Goal: Transaction & Acquisition: Purchase product/service

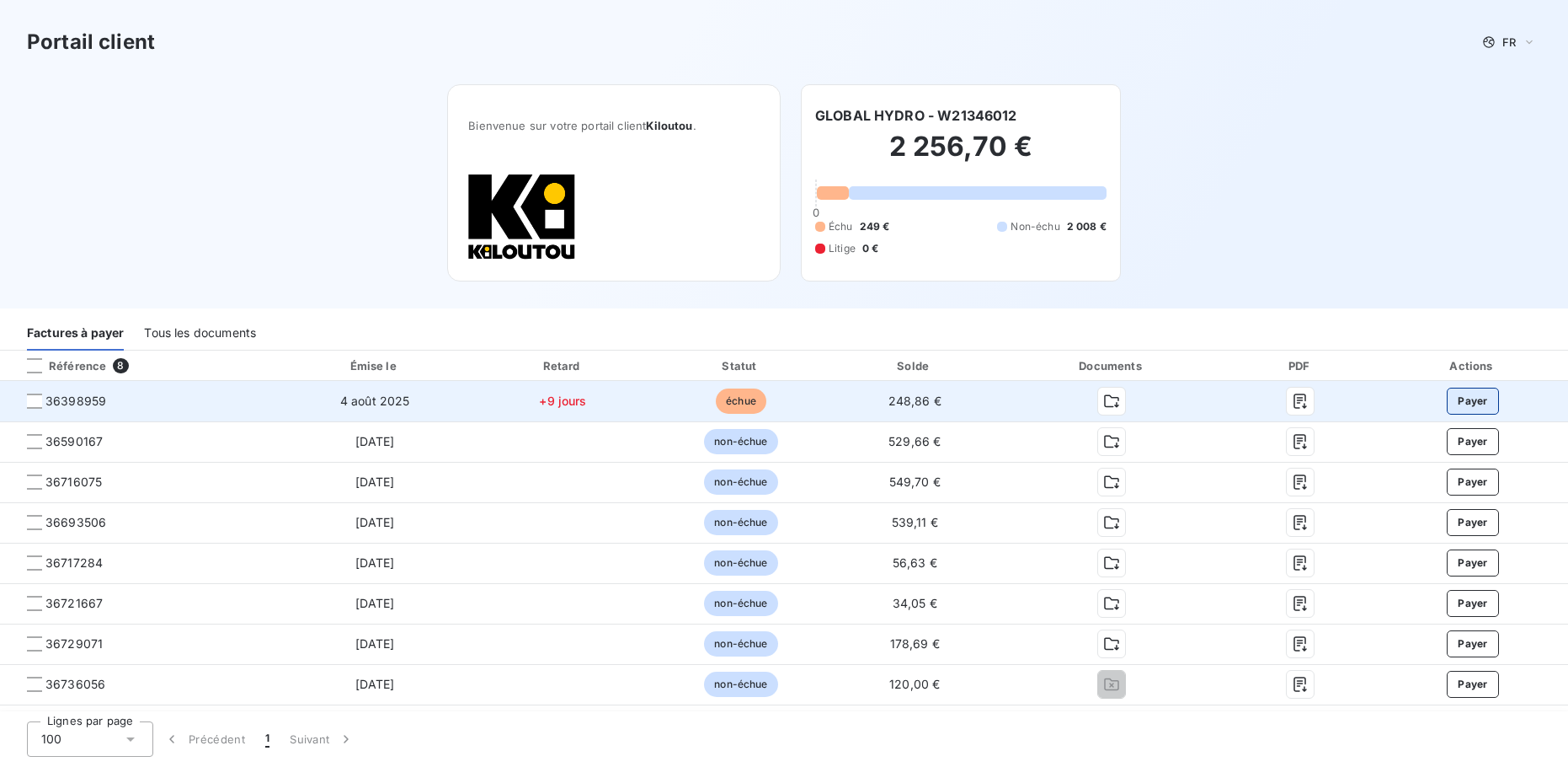
click at [1472, 403] on button "Payer" at bounding box center [1473, 401] width 52 height 27
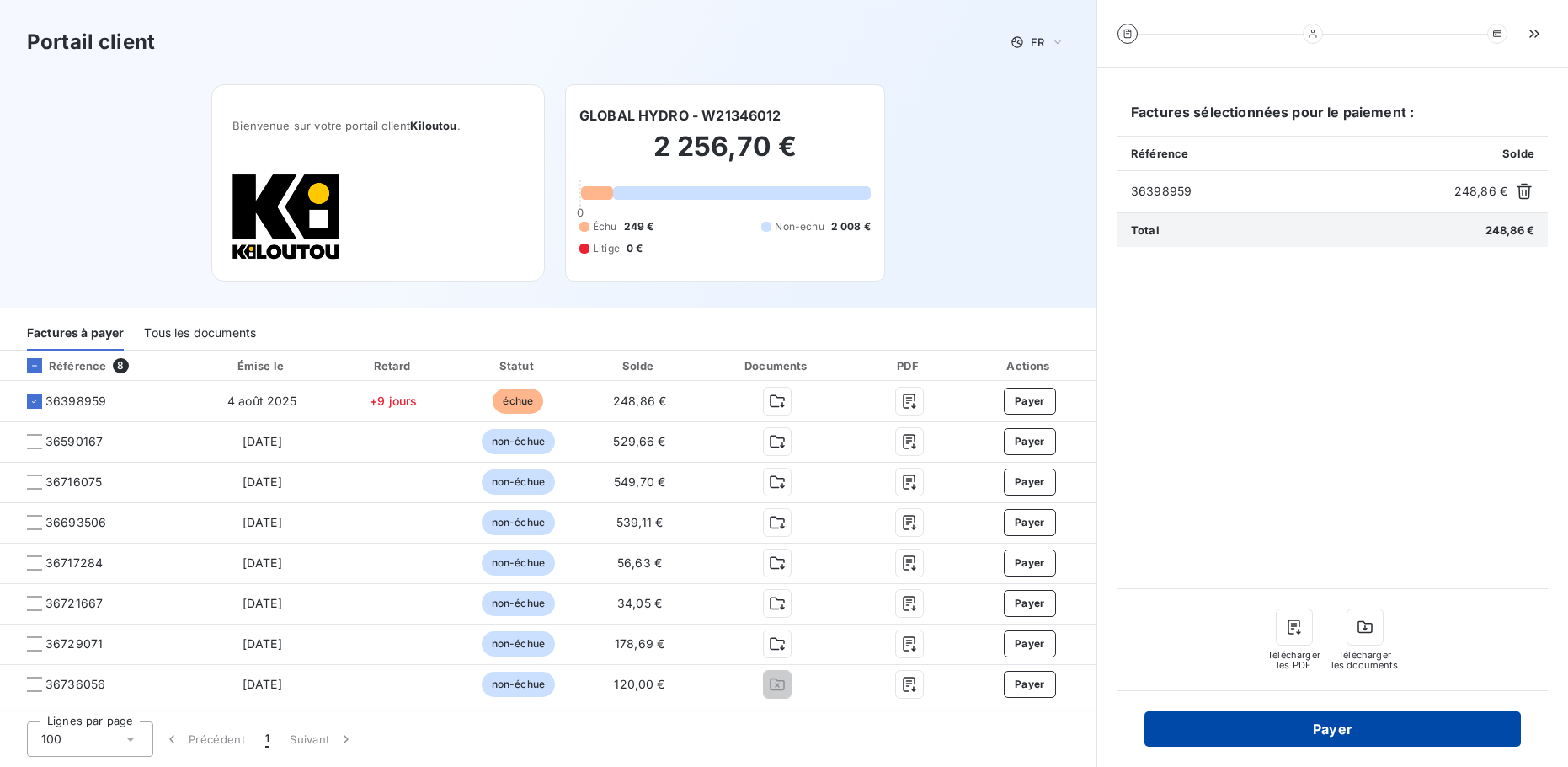
click at [1359, 721] on button "Payer" at bounding box center [1333, 729] width 377 height 35
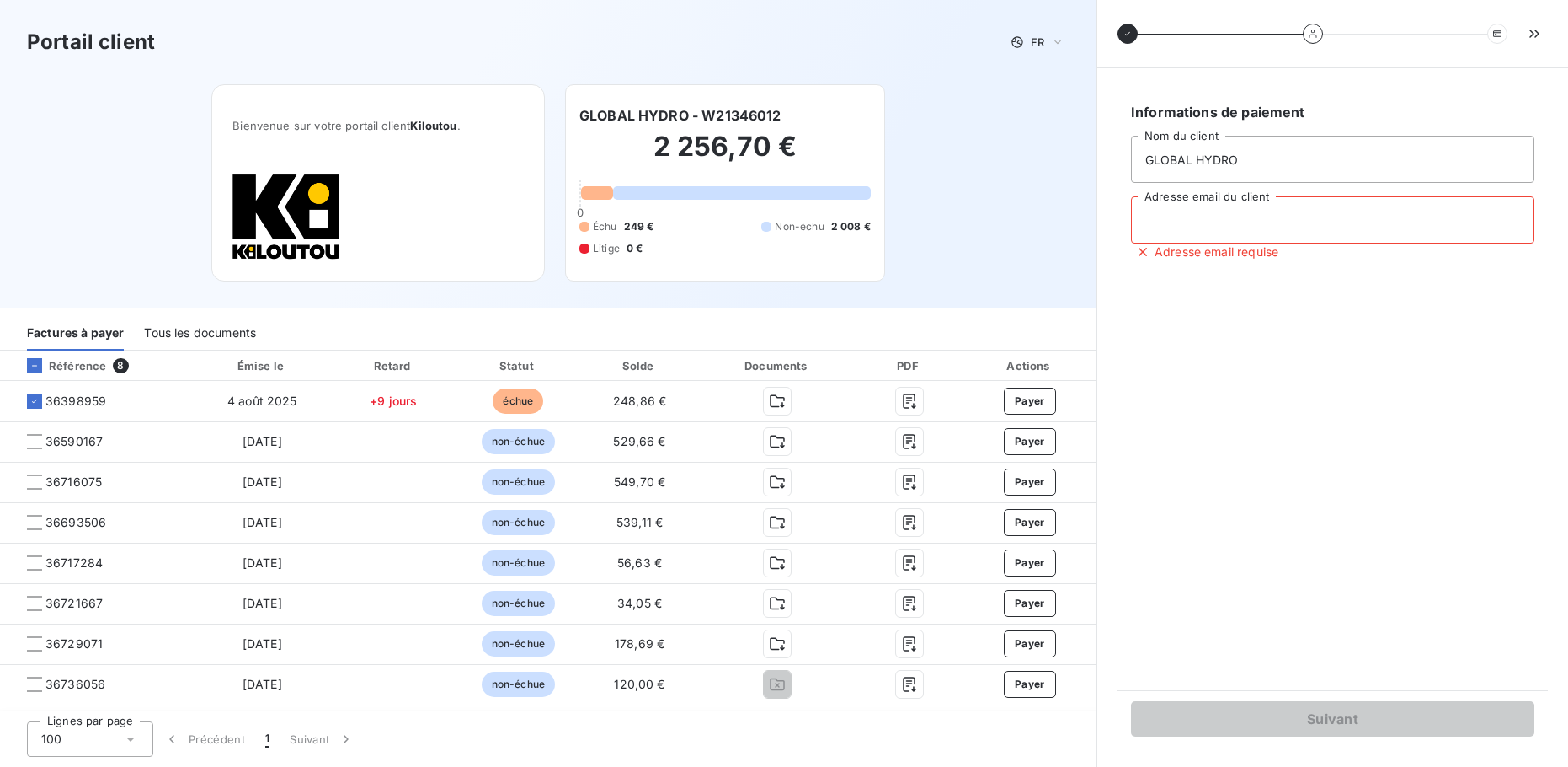
click at [1245, 227] on input "Adresse email du client" at bounding box center [1333, 220] width 404 height 47
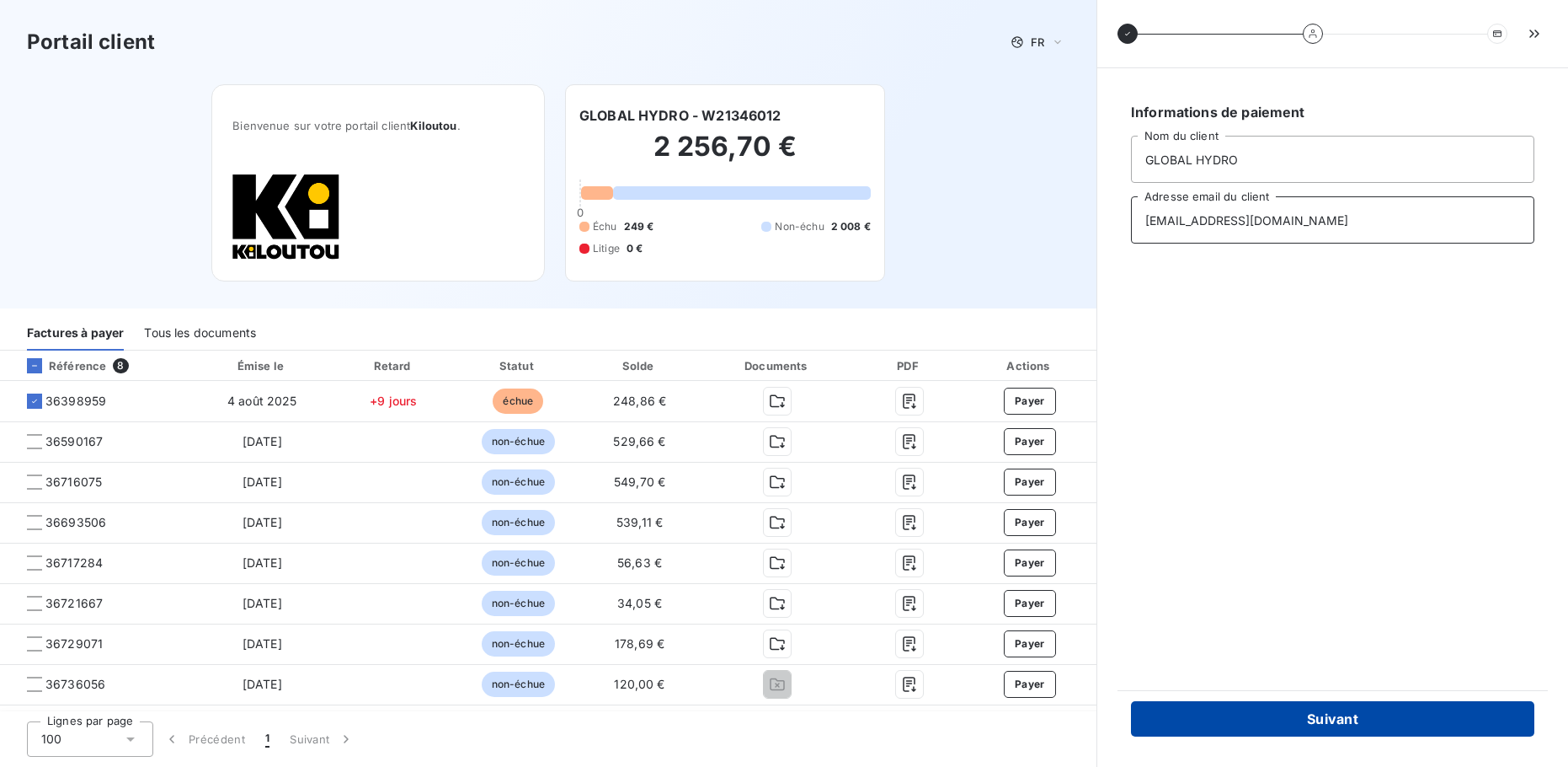
type input "[EMAIL_ADDRESS][DOMAIN_NAME]"
click at [1278, 717] on button "Suivant" at bounding box center [1333, 719] width 404 height 35
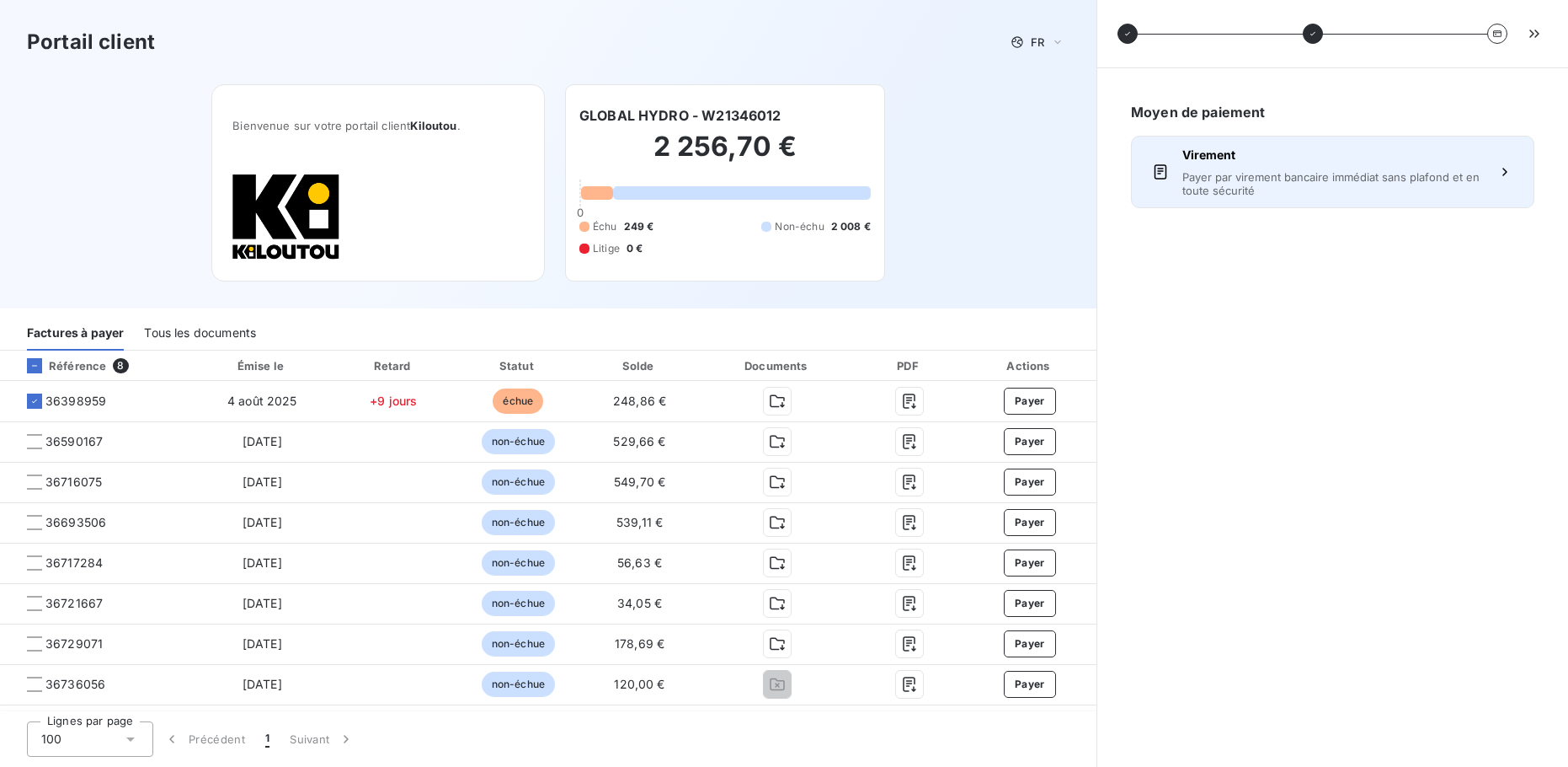
click at [1300, 177] on span "Payer par virement bancaire immédiat sans plafond et en toute sécurité" at bounding box center [1332, 183] width 301 height 27
